Goal: Feedback & Contribution: Contribute content

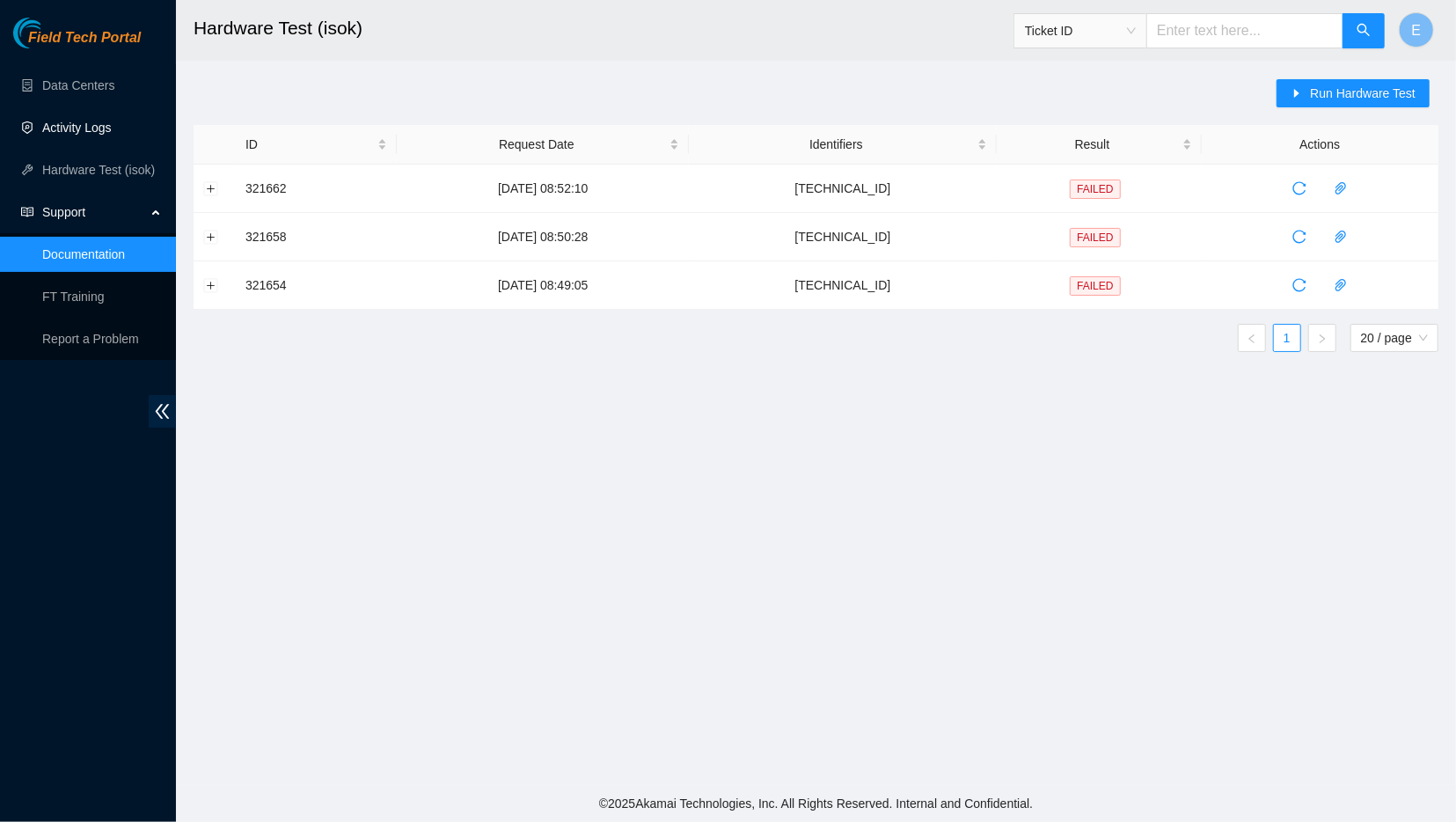
click at [112, 134] on link "Activity Logs" at bounding box center [76, 127] width 70 height 14
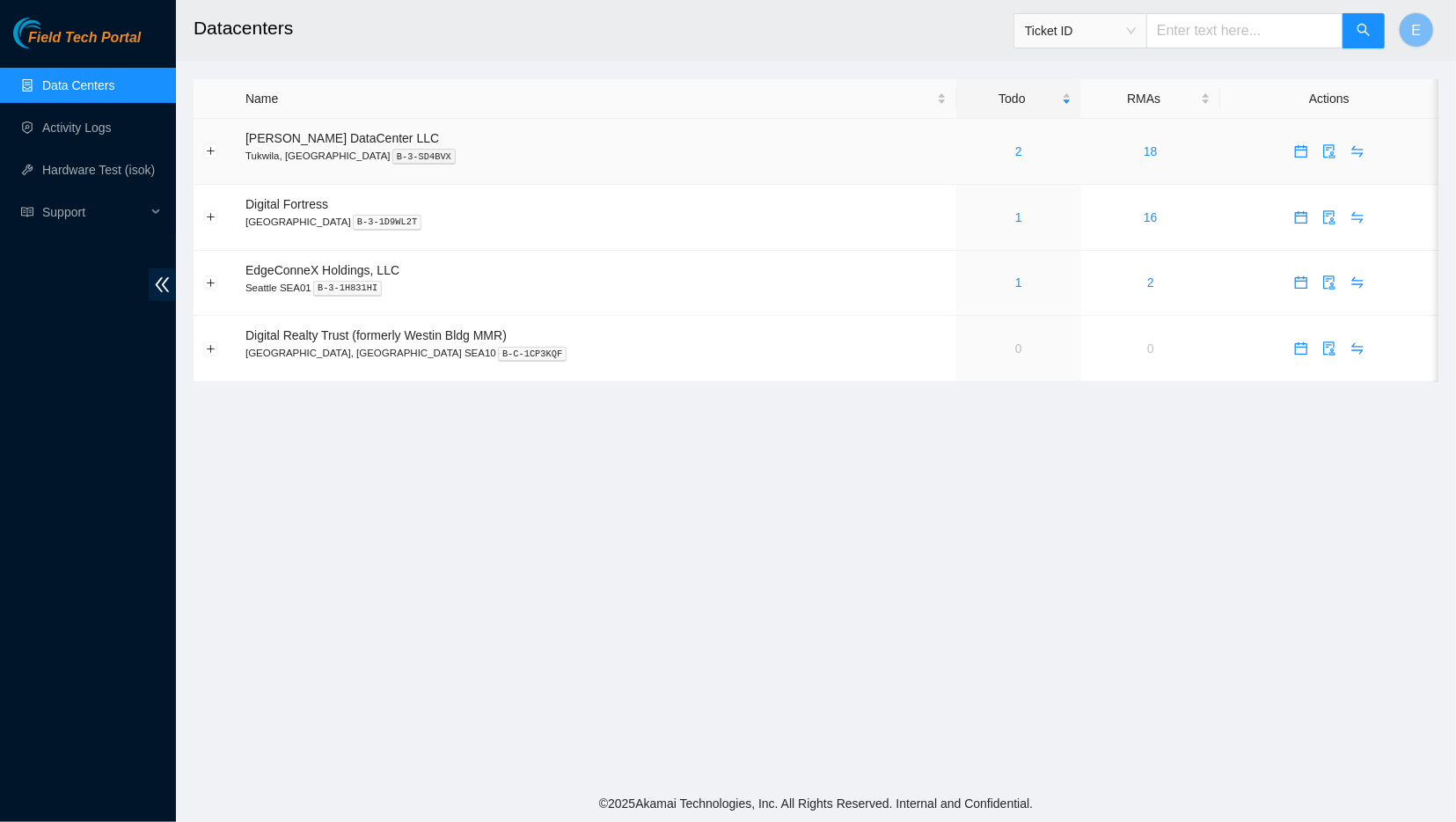
click at [967, 155] on div "2" at bounding box center [1019, 151] width 105 height 20
click at [967, 149] on div "2" at bounding box center [1019, 151] width 105 height 20
click at [1015, 154] on link "2" at bounding box center [1019, 151] width 7 height 14
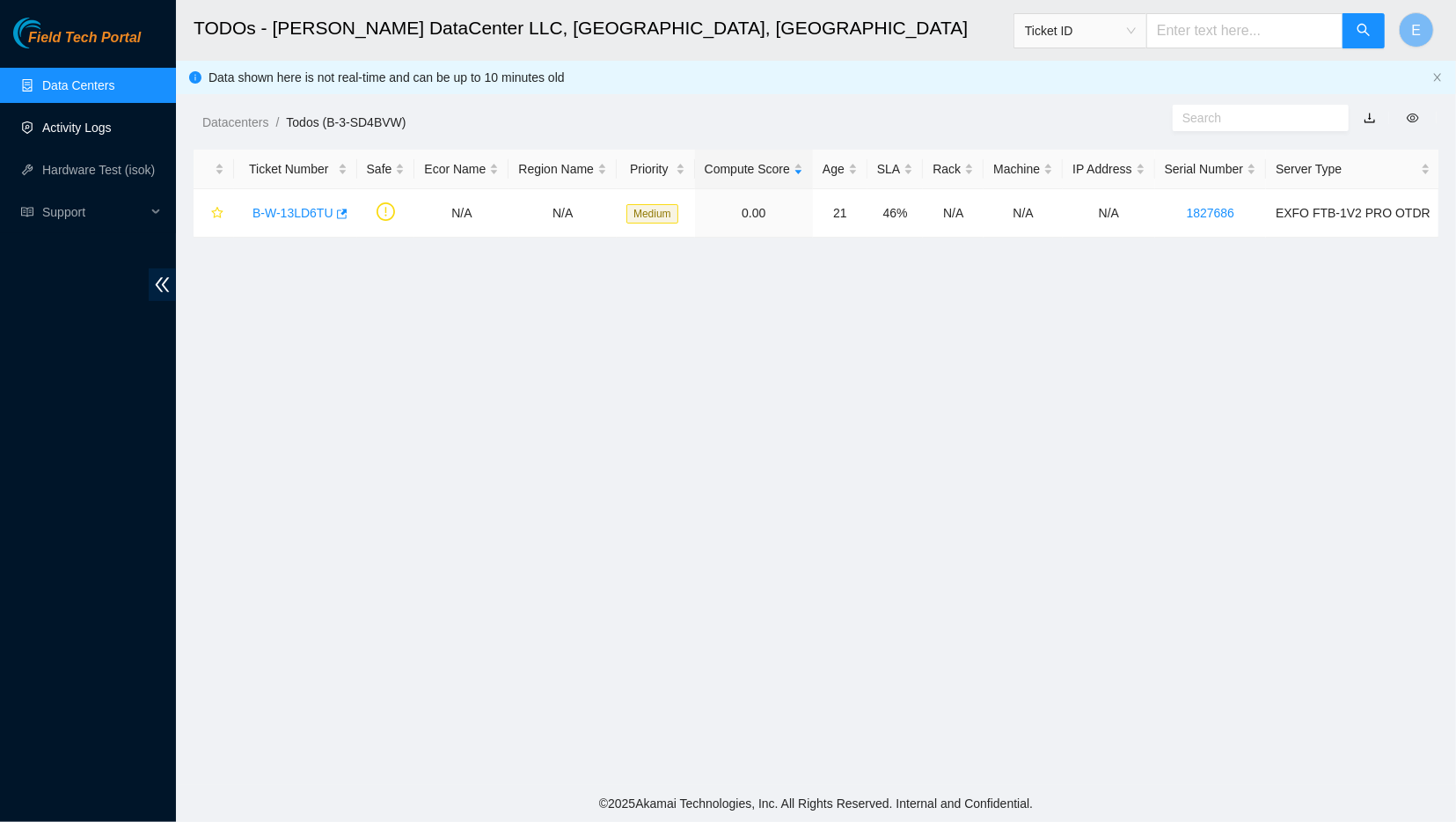
click at [89, 133] on link "Activity Logs" at bounding box center [76, 127] width 70 height 14
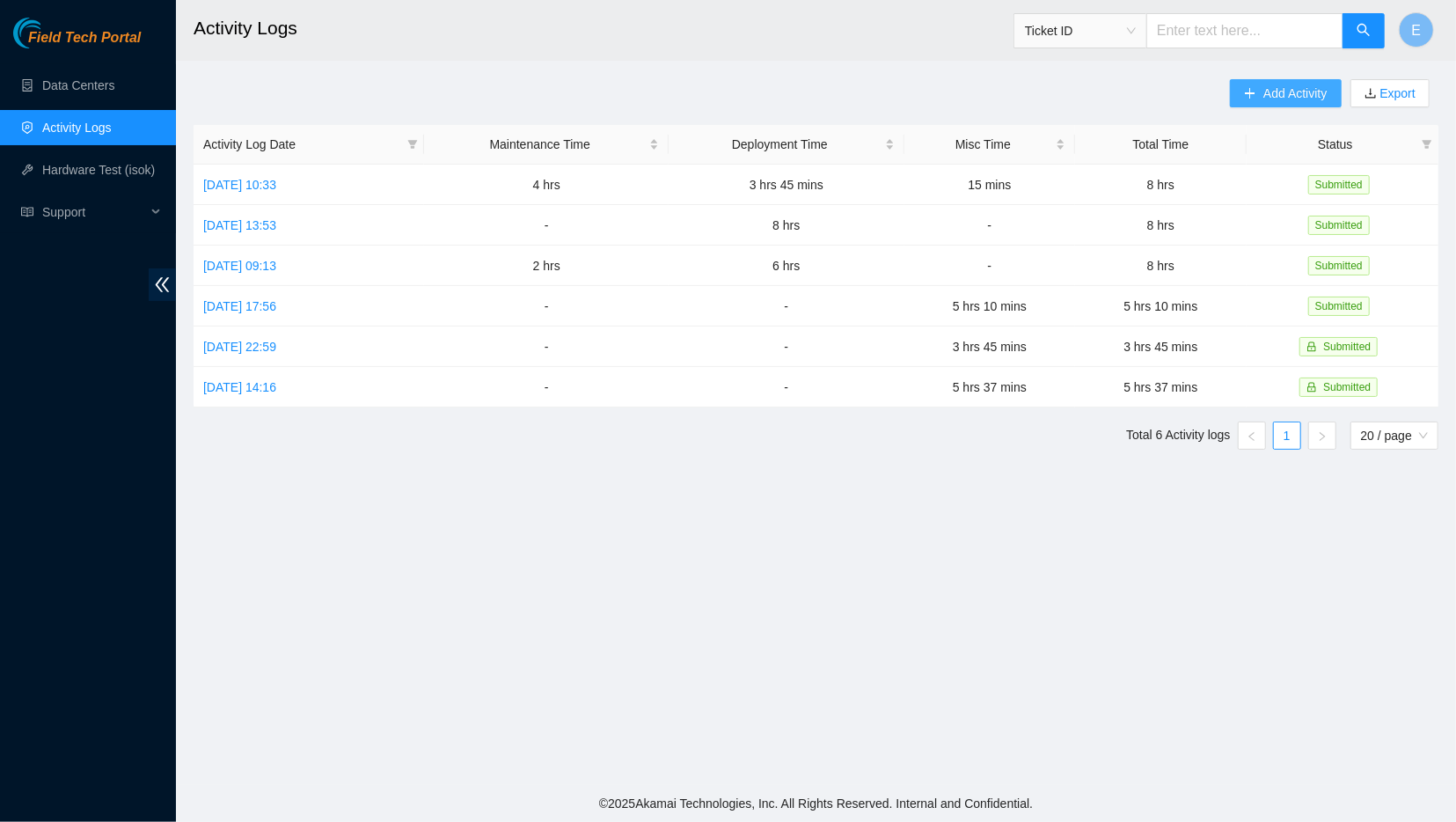
click at [1254, 88] on icon "plus" at bounding box center [1250, 92] width 12 height 12
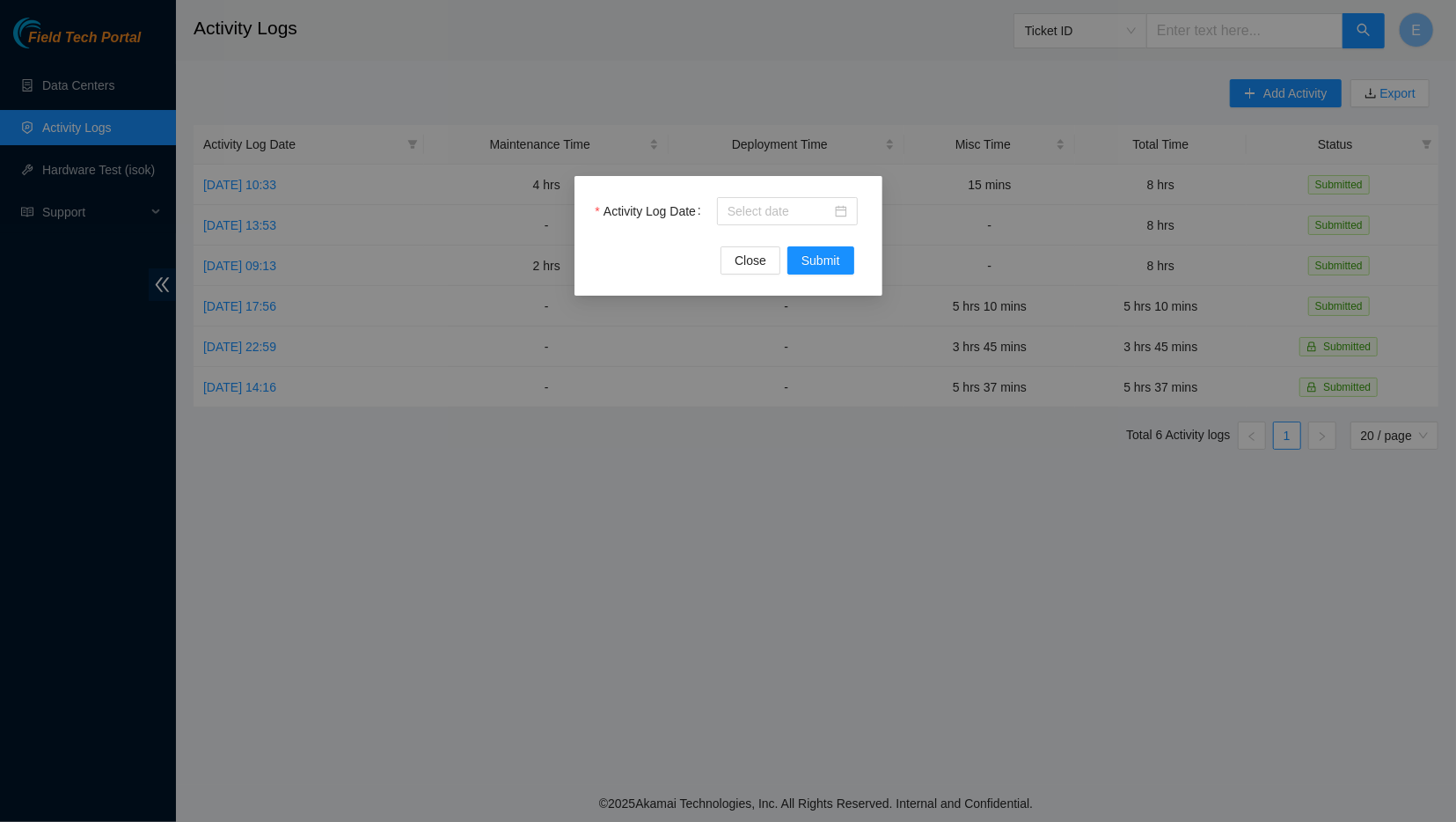
click at [770, 197] on div at bounding box center [789, 211] width 144 height 28
click at [768, 209] on input "Activity Log Date" at bounding box center [779, 211] width 103 height 20
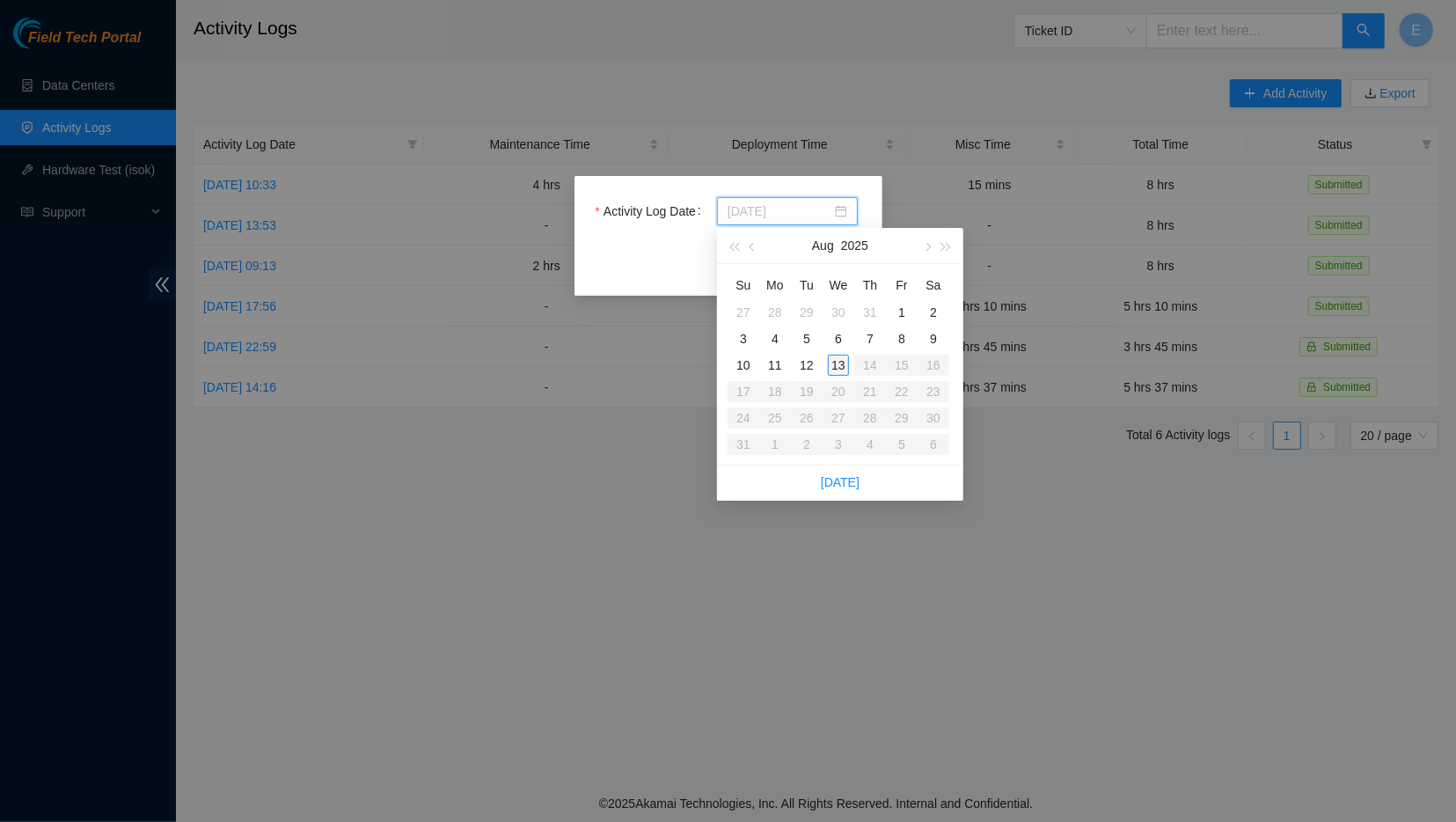
type input "[DATE]"
click at [845, 367] on div "13" at bounding box center [838, 364] width 21 height 21
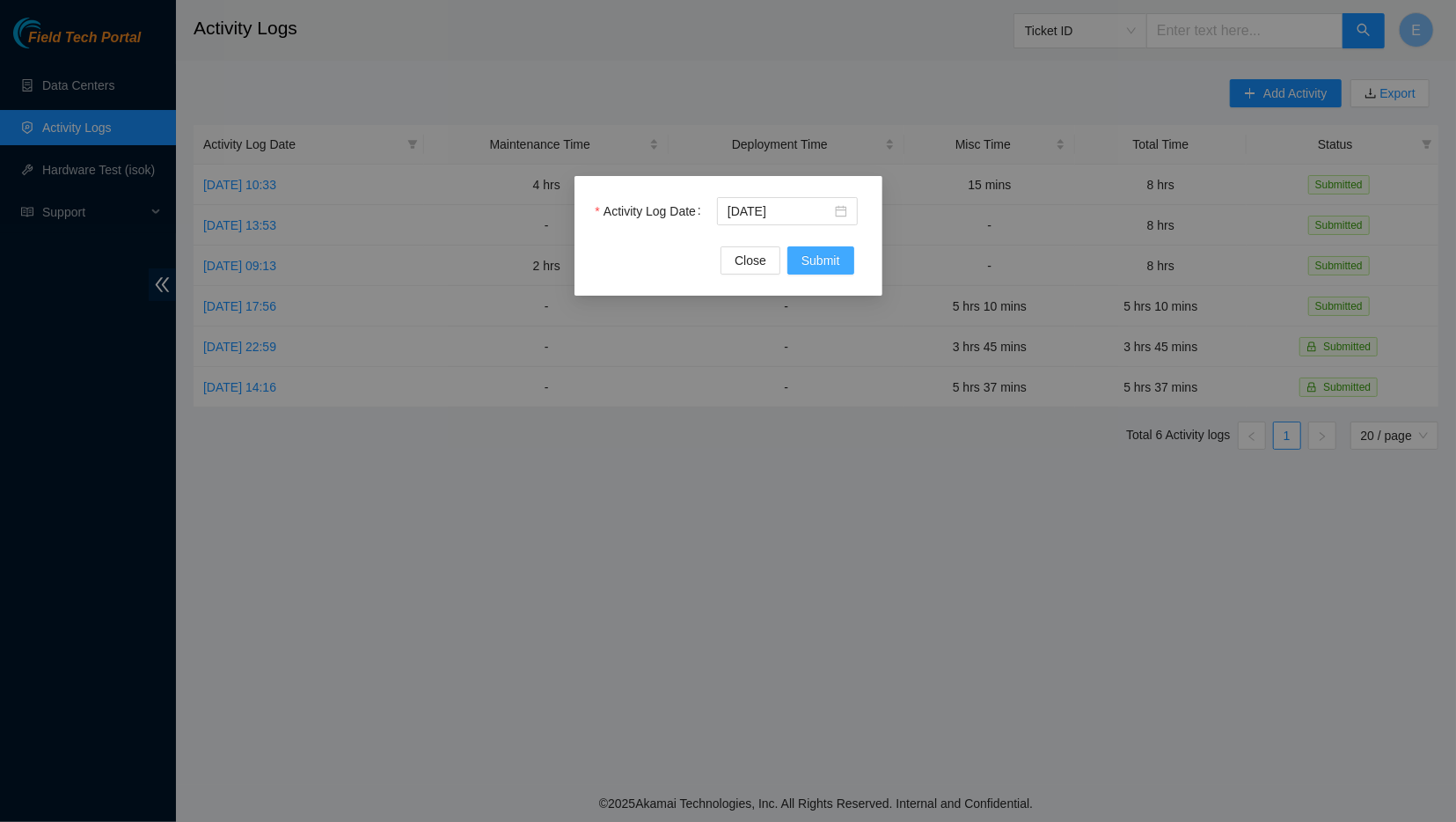
click at [812, 249] on button "Submit" at bounding box center [821, 260] width 67 height 28
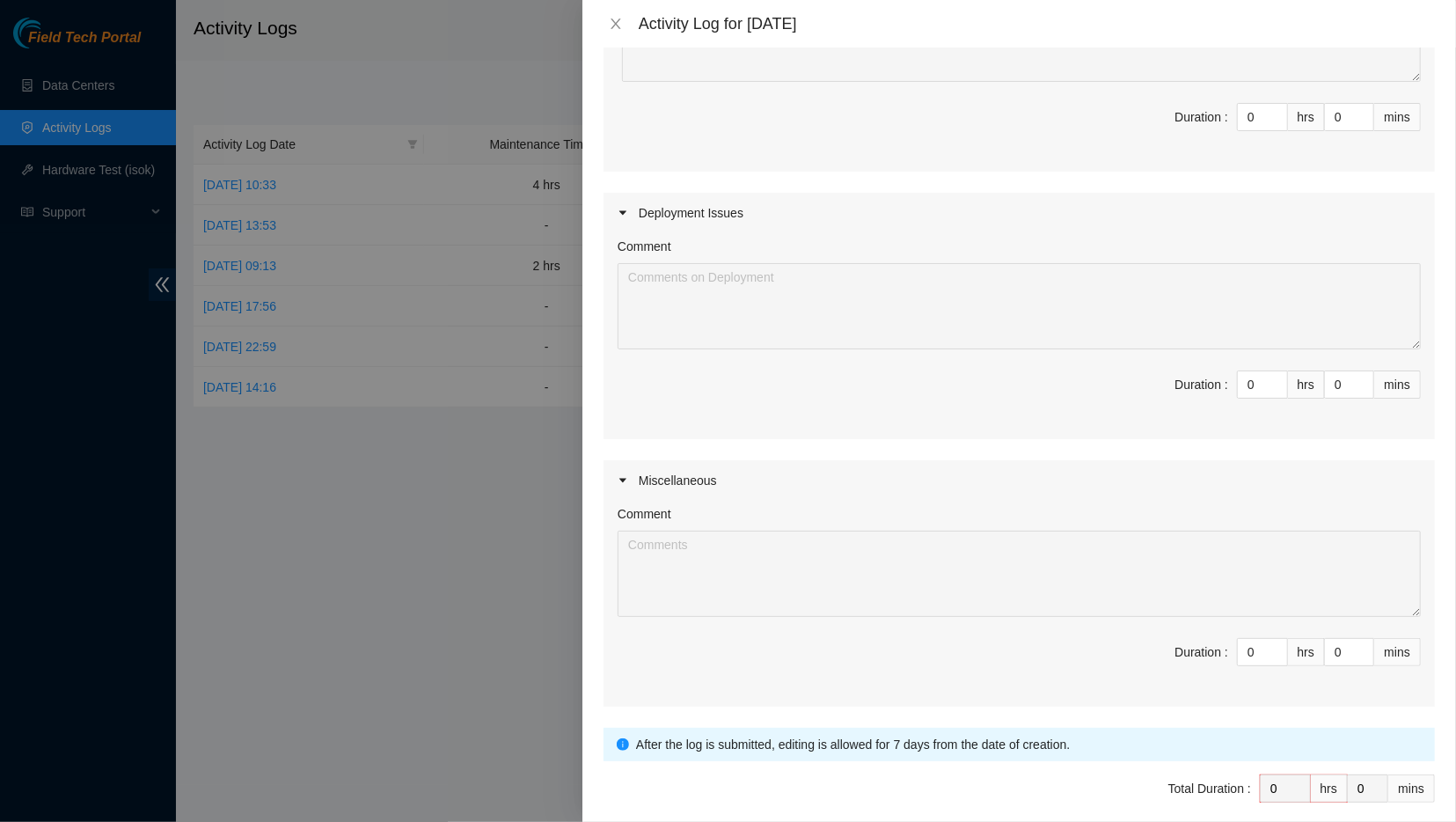
scroll to position [283, 0]
click at [1259, 388] on input "0" at bounding box center [1262, 383] width 49 height 26
type input "8"
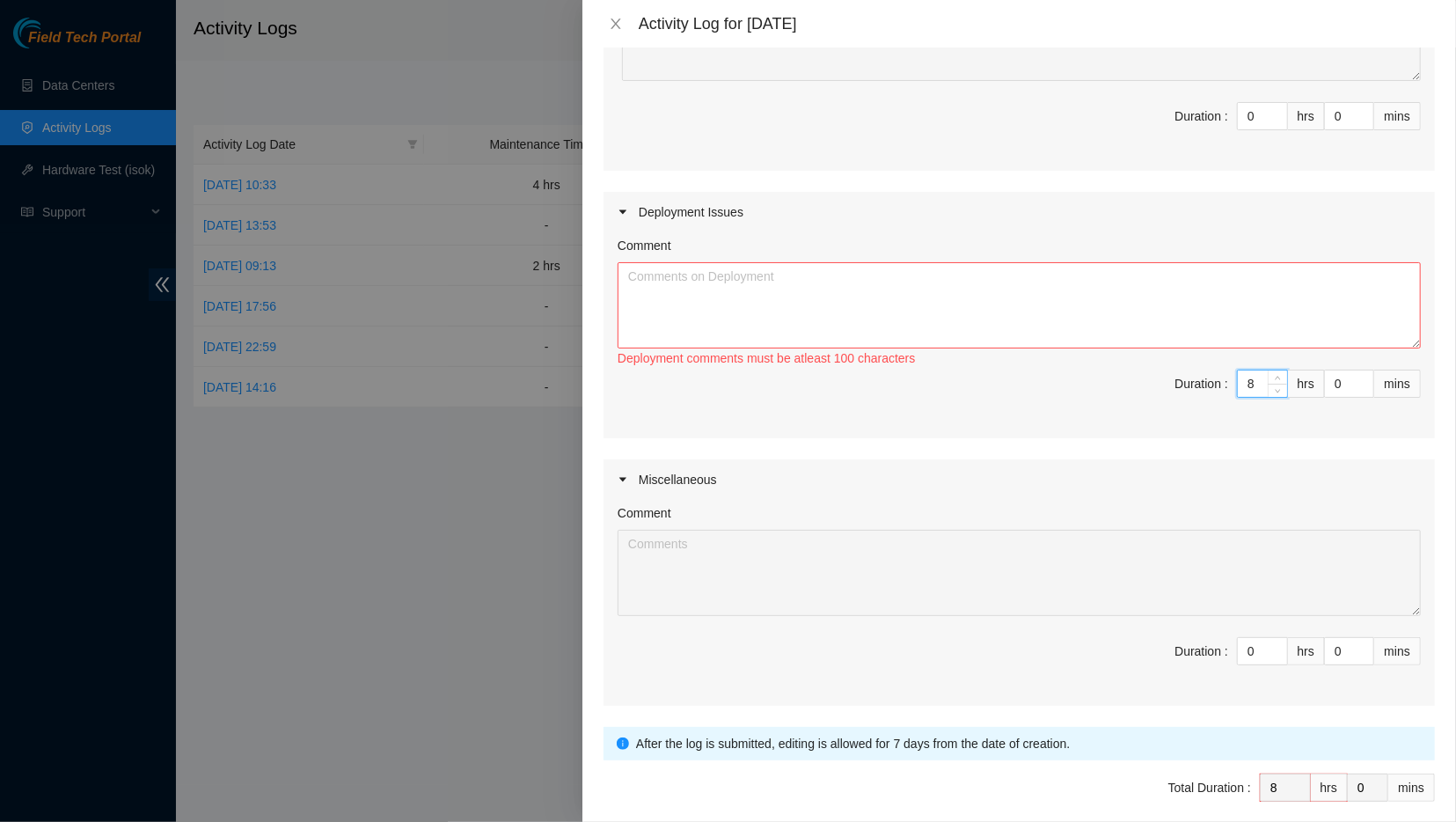
type input "8"
click at [1161, 34] on div "Activity Log for [DATE]" at bounding box center [1019, 23] width 873 height 48
click at [896, 306] on textarea "Comment" at bounding box center [1020, 305] width 804 height 87
paste textarea "[DATE] Activity Log Deployment DP77026 Day 3 - Unboxed and Transported delivere…"
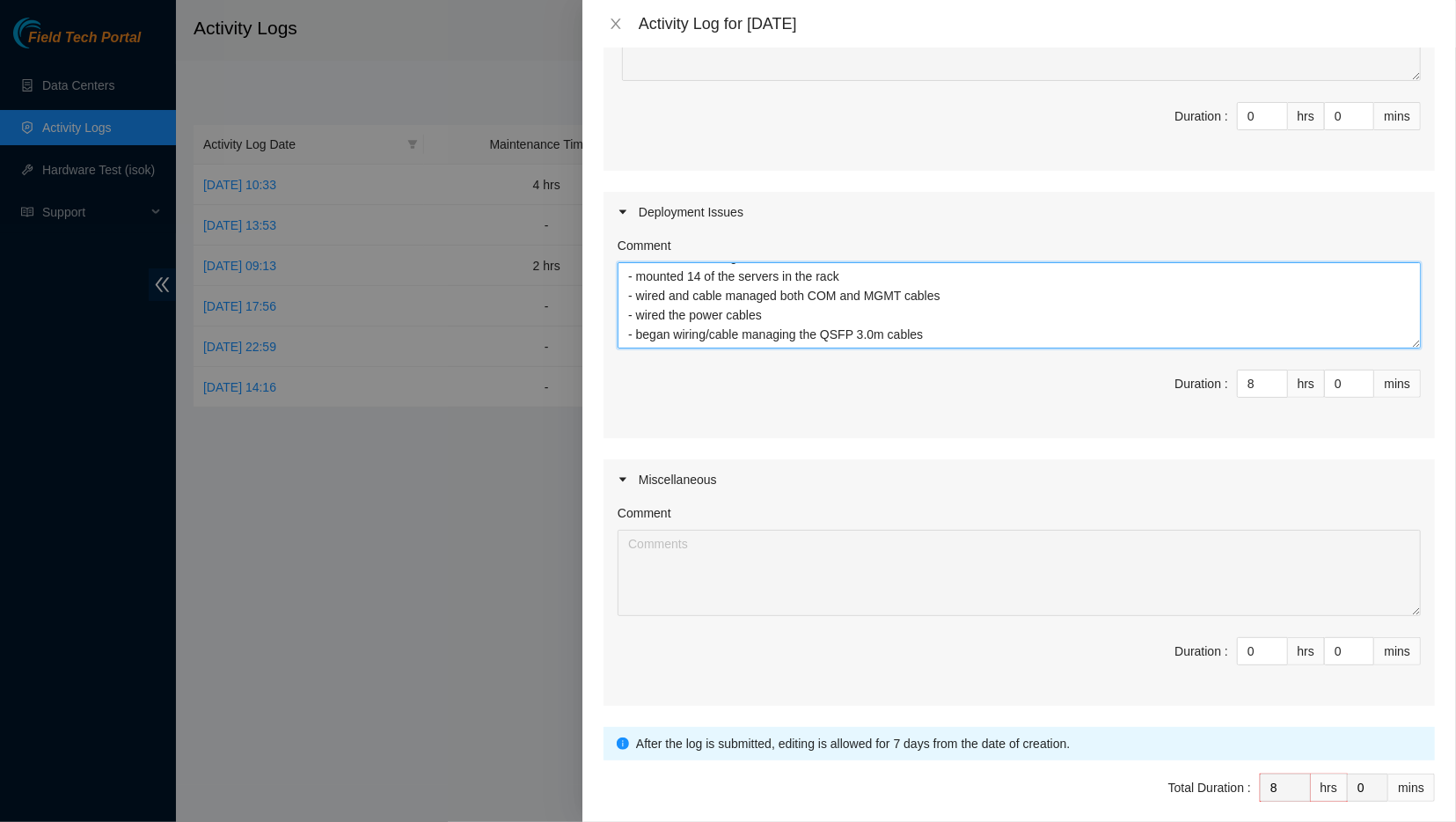
scroll to position [354, 0]
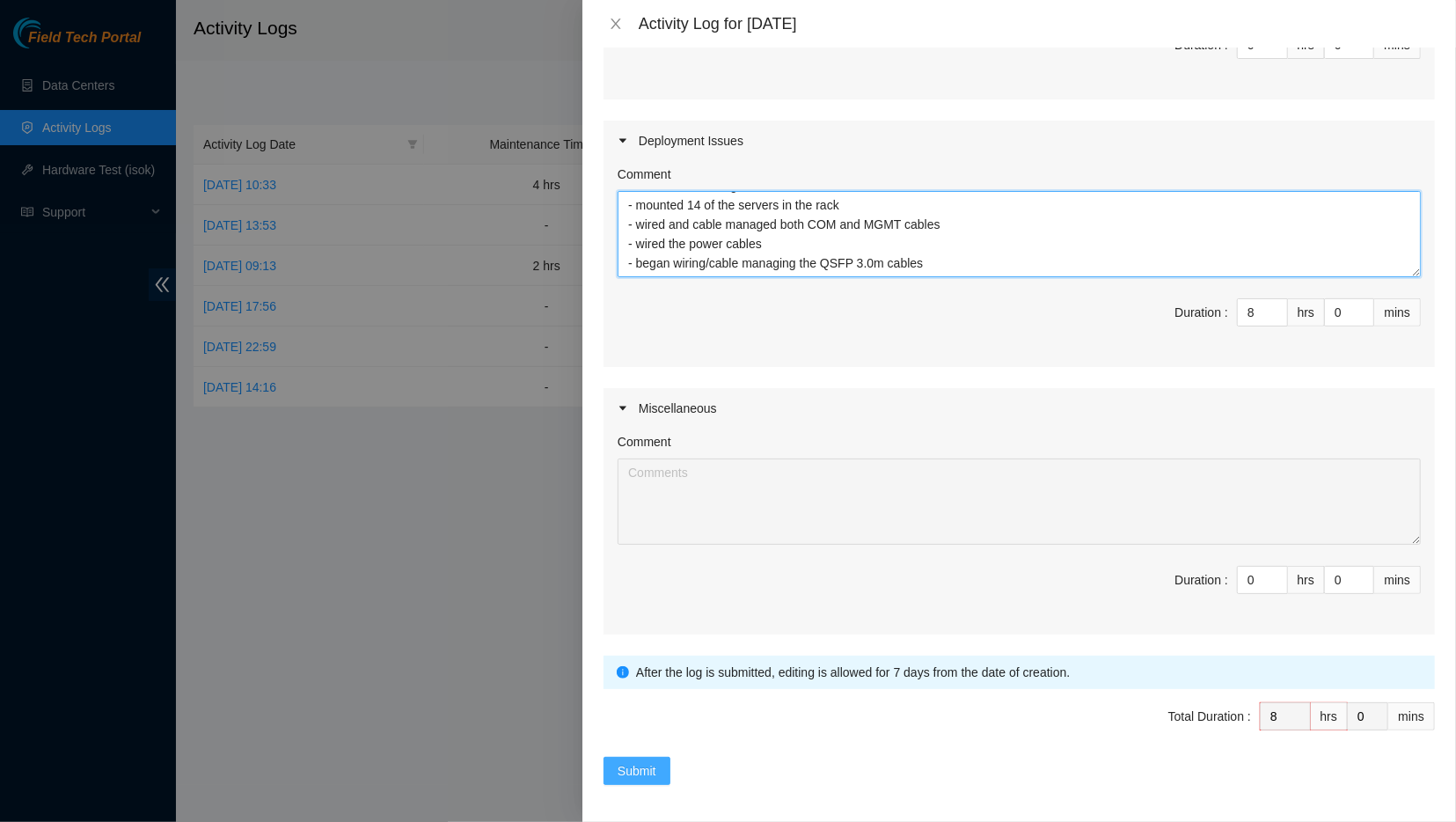
type textarea "[DATE] Activity Log Deployment DP77026 Day 3 - Unboxed and Transported delivere…"
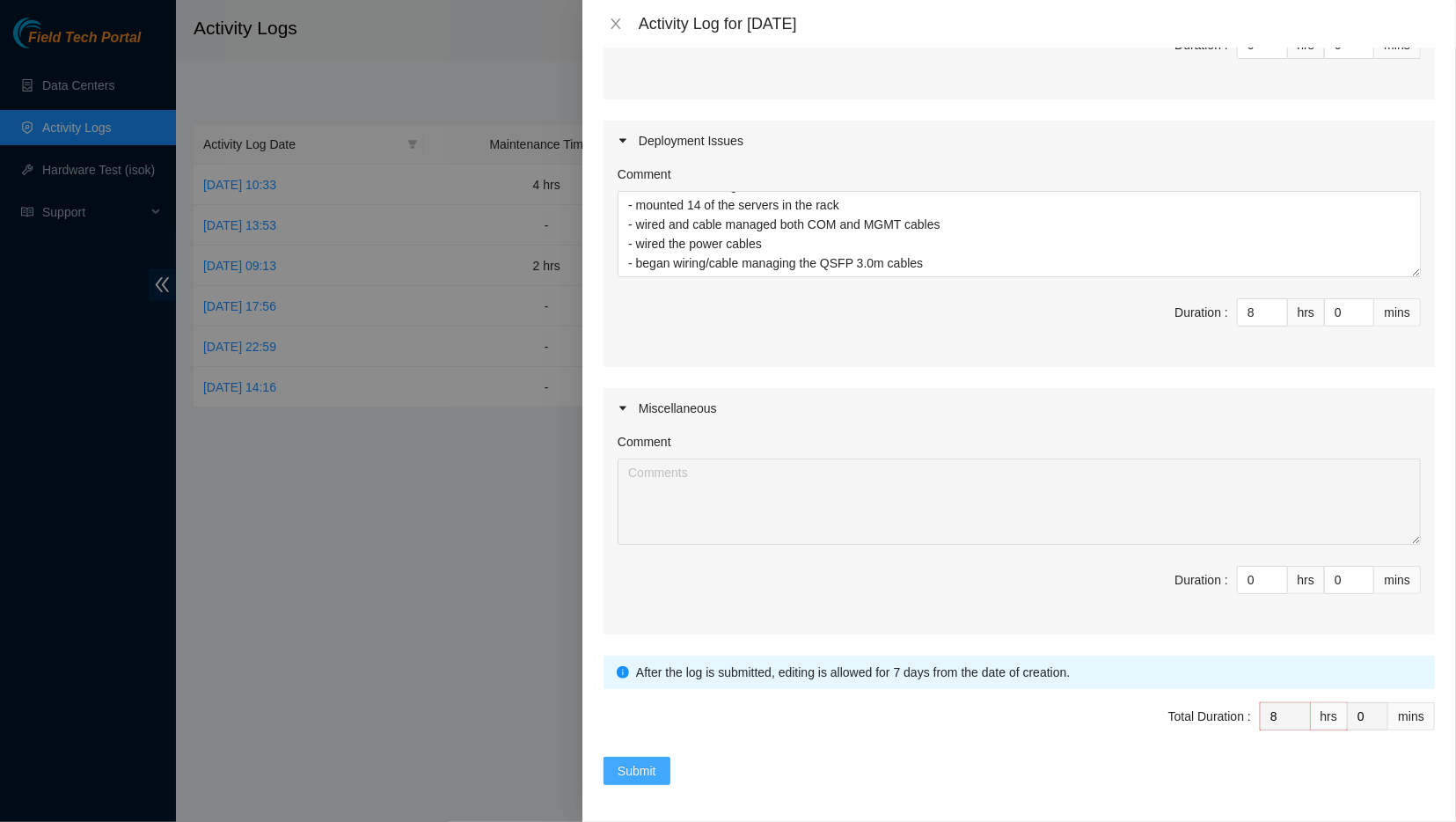
click at [635, 772] on span "Submit" at bounding box center [638, 771] width 39 height 20
